Goal: Information Seeking & Learning: Learn about a topic

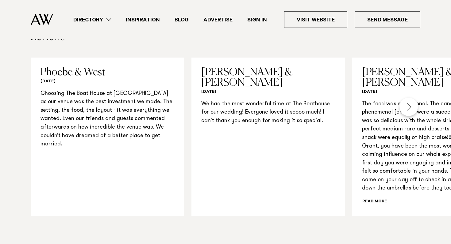
scroll to position [661, 0]
click at [405, 105] on div "Next slide" at bounding box center [408, 107] width 18 height 18
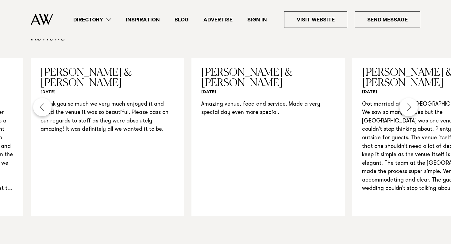
click at [48, 107] on div "Previous slide" at bounding box center [42, 107] width 18 height 18
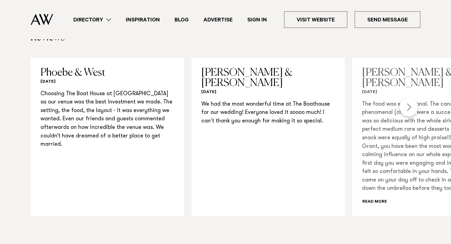
click at [398, 172] on p "The food was exceptional. The canapés were phenomenal (churros were a success),…" at bounding box center [429, 147] width 134 height 93
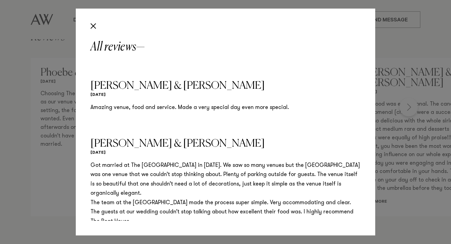
scroll to position [399, 0]
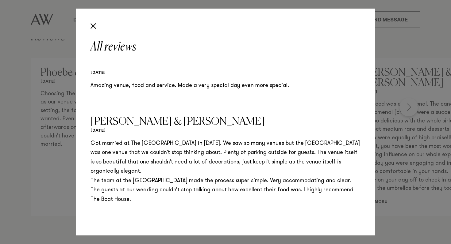
click at [394, 195] on div "All reviews Phoebe & West [DATE] Choosing The Boat House at [GEOGRAPHIC_DATA] a…" at bounding box center [225, 122] width 451 height 244
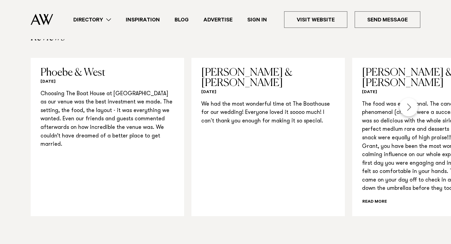
click at [412, 105] on div "Next slide" at bounding box center [408, 107] width 18 height 18
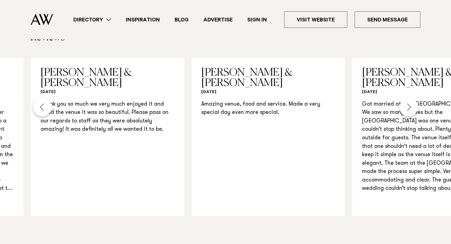
click at [412, 105] on div "Next slide" at bounding box center [408, 107] width 18 height 18
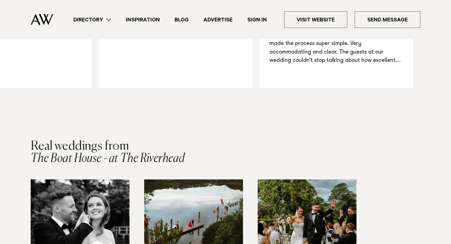
scroll to position [899, 0]
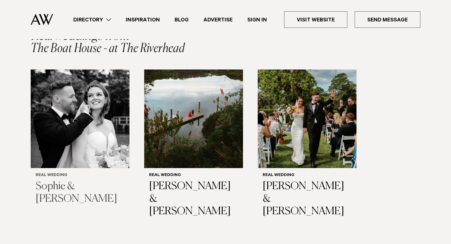
click at [88, 117] on img "1 / 3" at bounding box center [80, 119] width 99 height 99
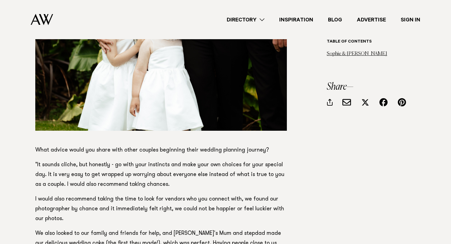
scroll to position [2712, 0]
